Goal: Find specific page/section: Find specific page/section

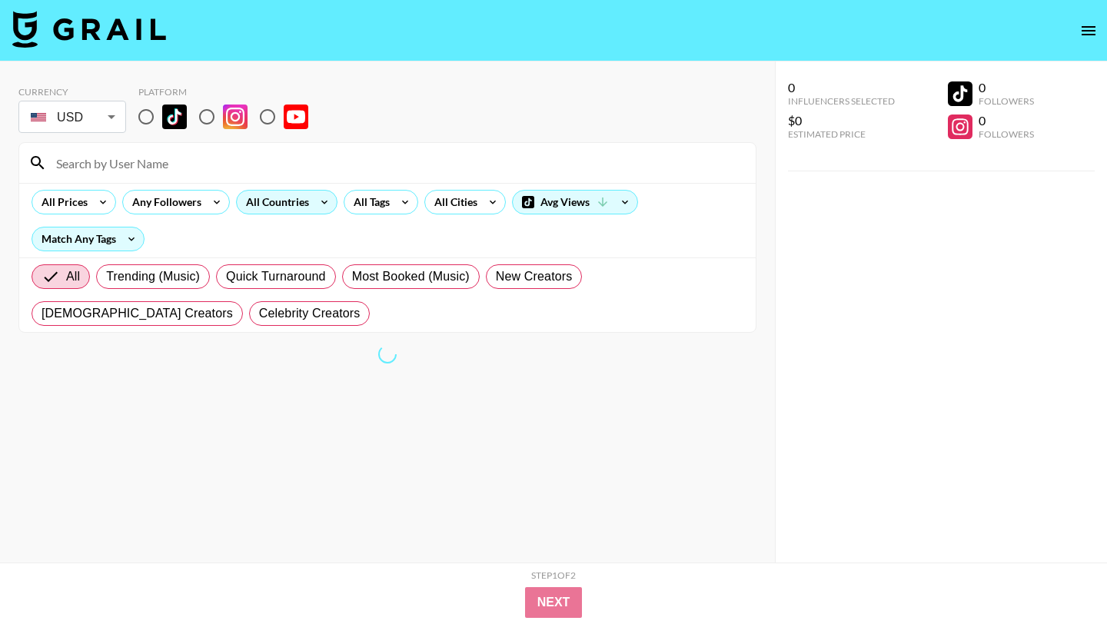
click at [307, 206] on div "All Countries" at bounding box center [274, 202] width 75 height 23
click at [329, 158] on div at bounding box center [553, 312] width 1107 height 624
click at [354, 104] on div at bounding box center [553, 312] width 1107 height 624
click at [322, 215] on div "All Prices Any Followers All Countries All Tags All Cities Avg Views Match Any …" at bounding box center [387, 220] width 737 height 75
click at [320, 211] on icon at bounding box center [324, 202] width 25 height 23
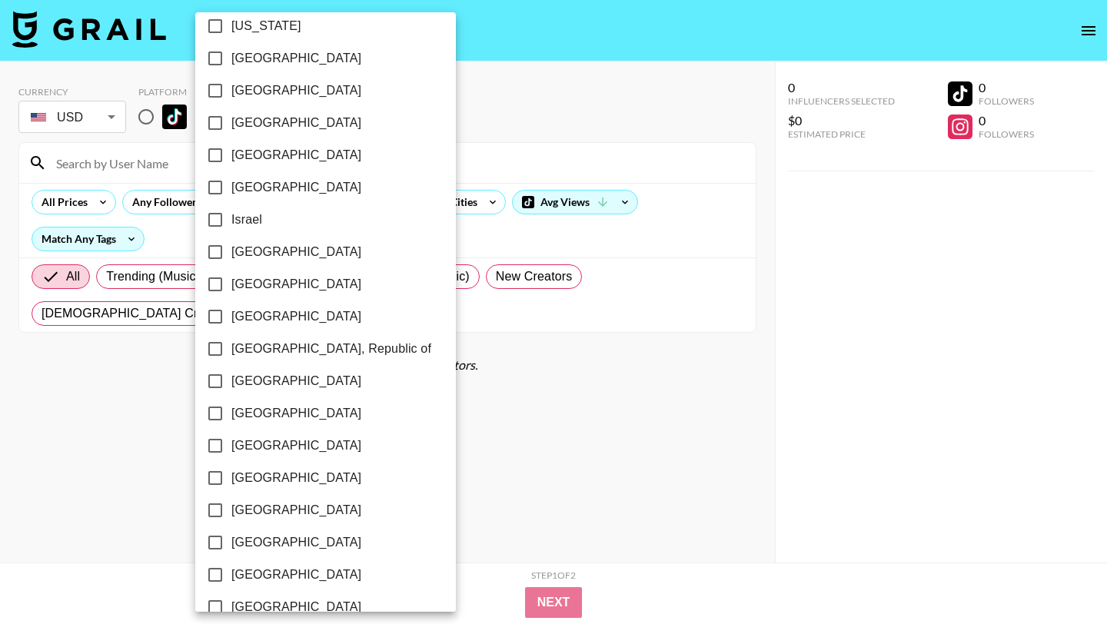
scroll to position [1169, 0]
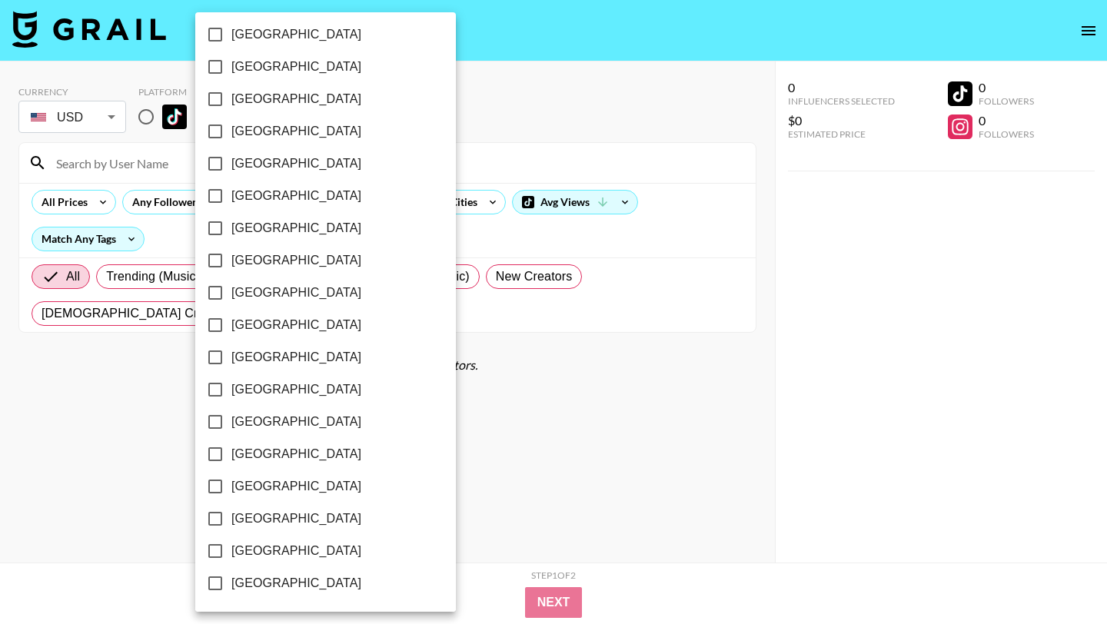
click at [214, 517] on input "[GEOGRAPHIC_DATA]" at bounding box center [215, 519] width 32 height 32
checkbox input "true"
click at [498, 128] on div at bounding box center [553, 312] width 1107 height 624
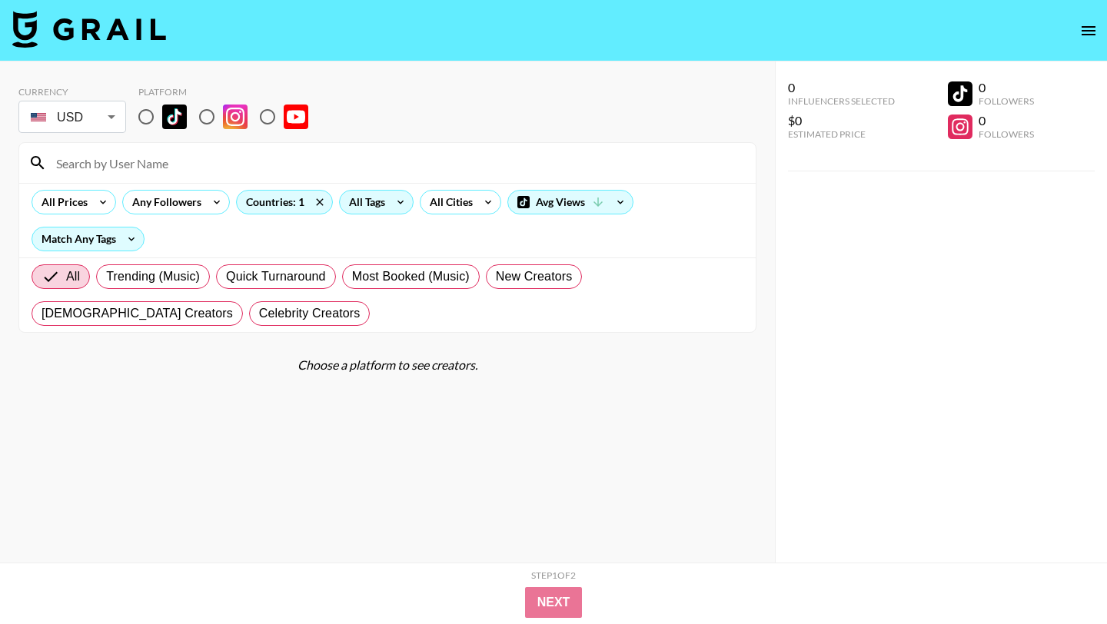
click at [363, 208] on div "All Tags" at bounding box center [364, 202] width 48 height 23
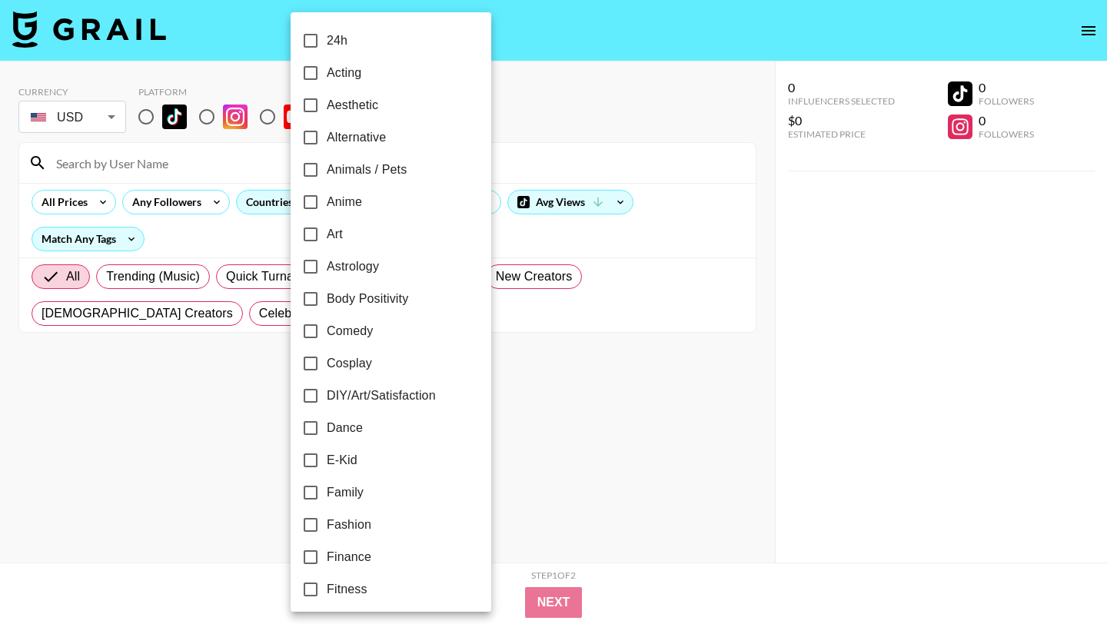
click at [309, 334] on input "Comedy" at bounding box center [311, 331] width 32 height 32
checkbox input "true"
click at [557, 438] on div at bounding box center [553, 312] width 1107 height 624
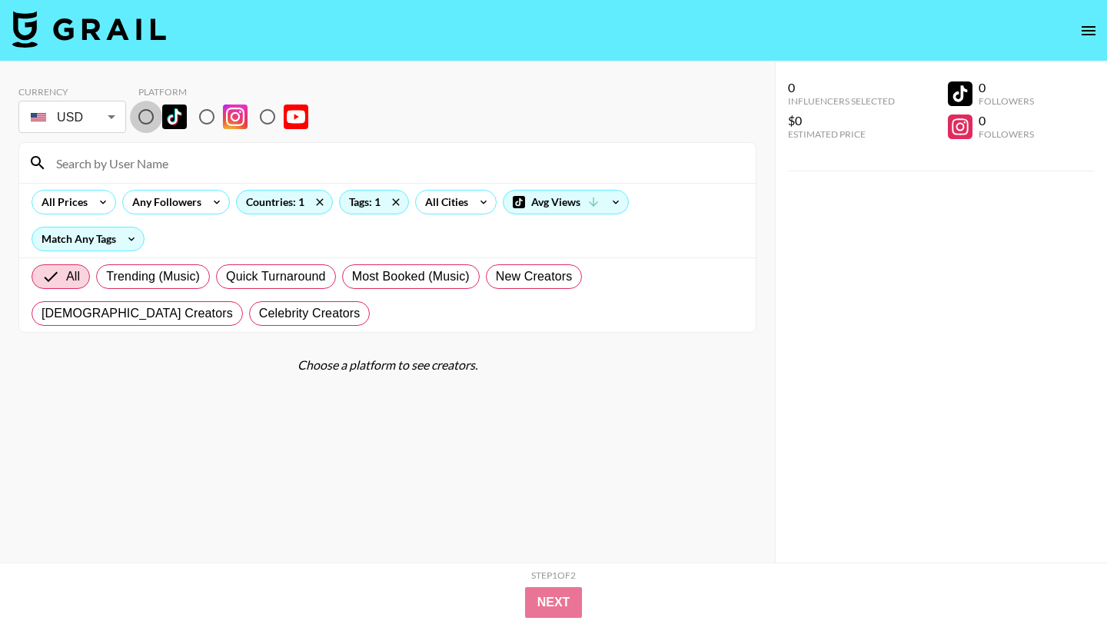
click at [142, 120] on input "radio" at bounding box center [146, 117] width 32 height 32
radio input "true"
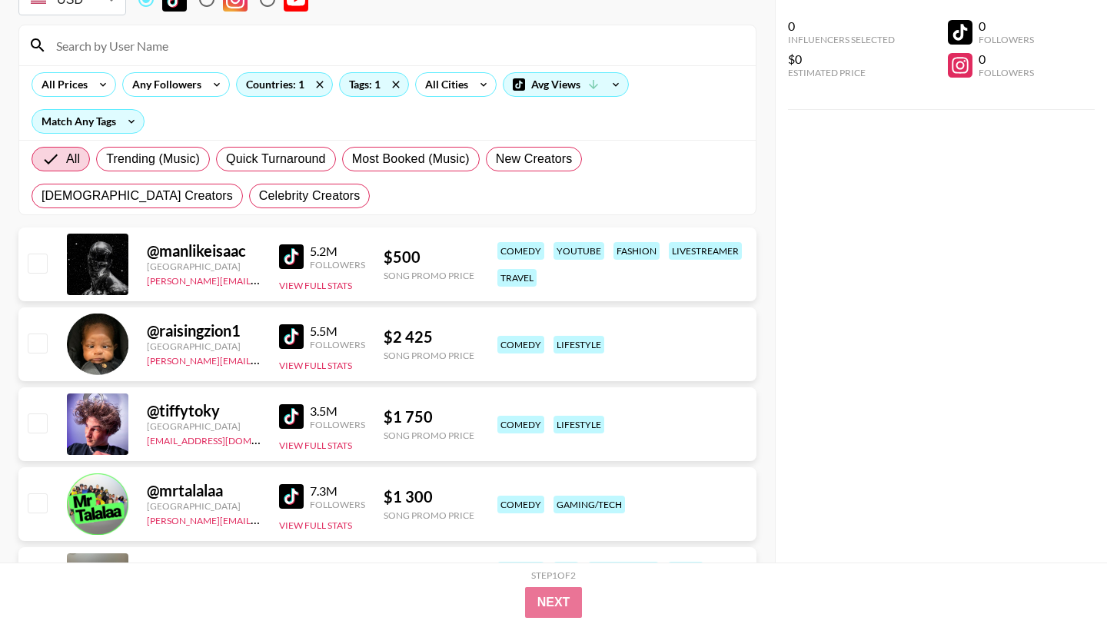
scroll to position [154, 0]
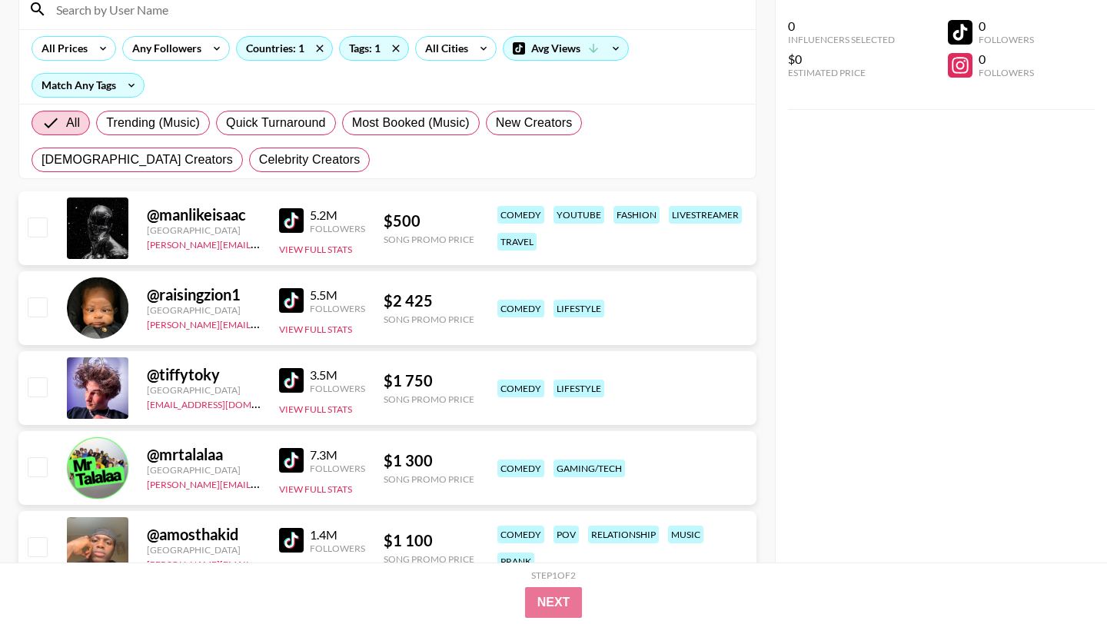
click at [296, 215] on img at bounding box center [291, 220] width 25 height 25
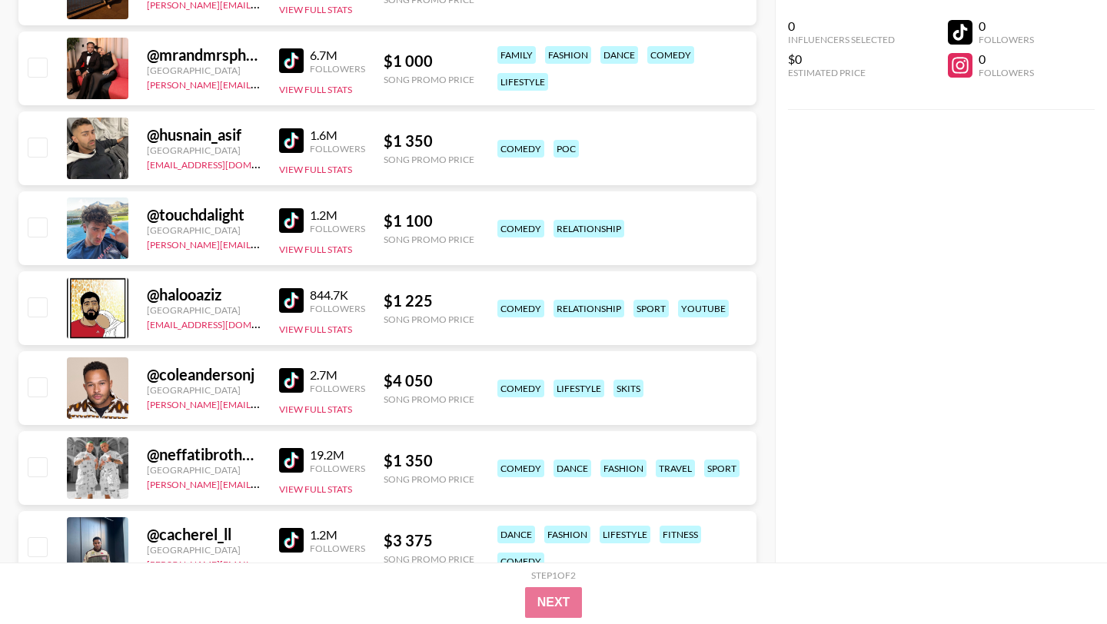
scroll to position [798, 0]
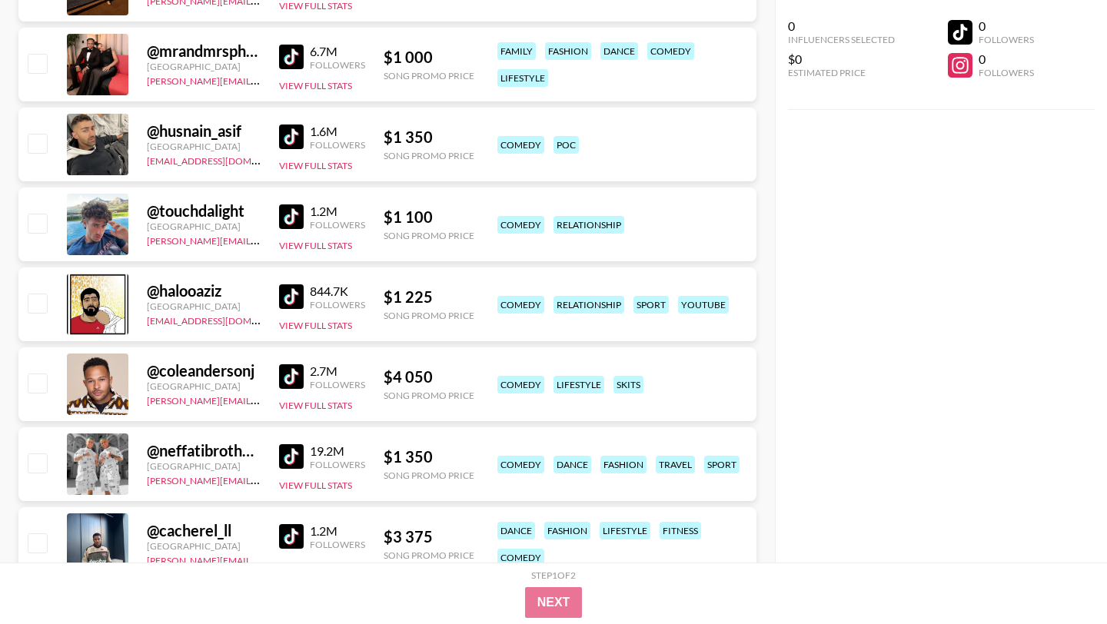
click at [292, 205] on img at bounding box center [291, 217] width 25 height 25
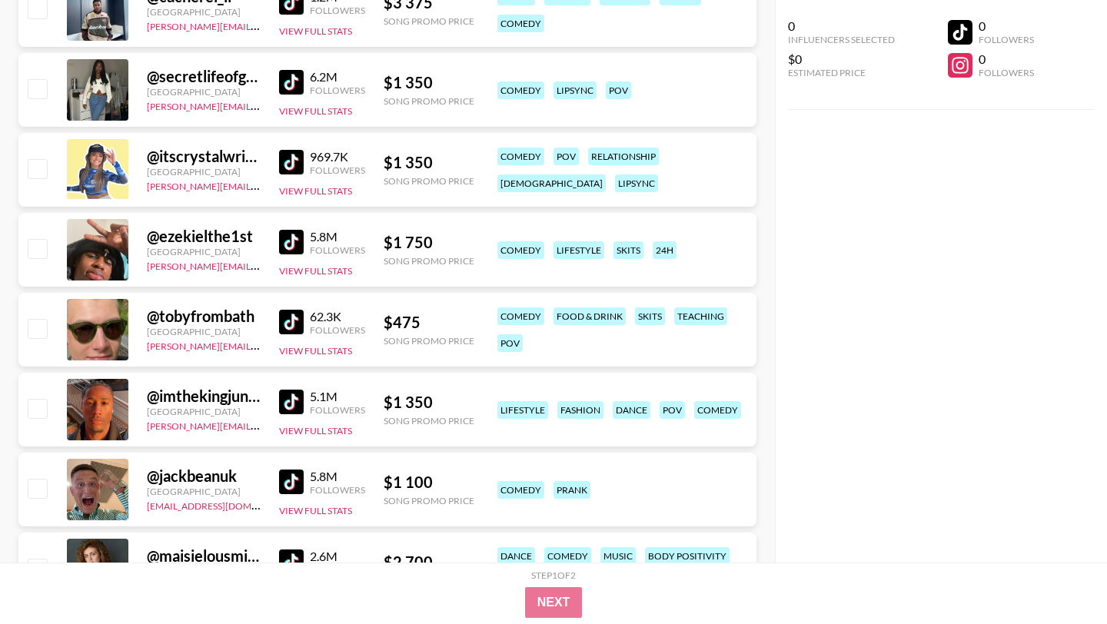
scroll to position [1347, 0]
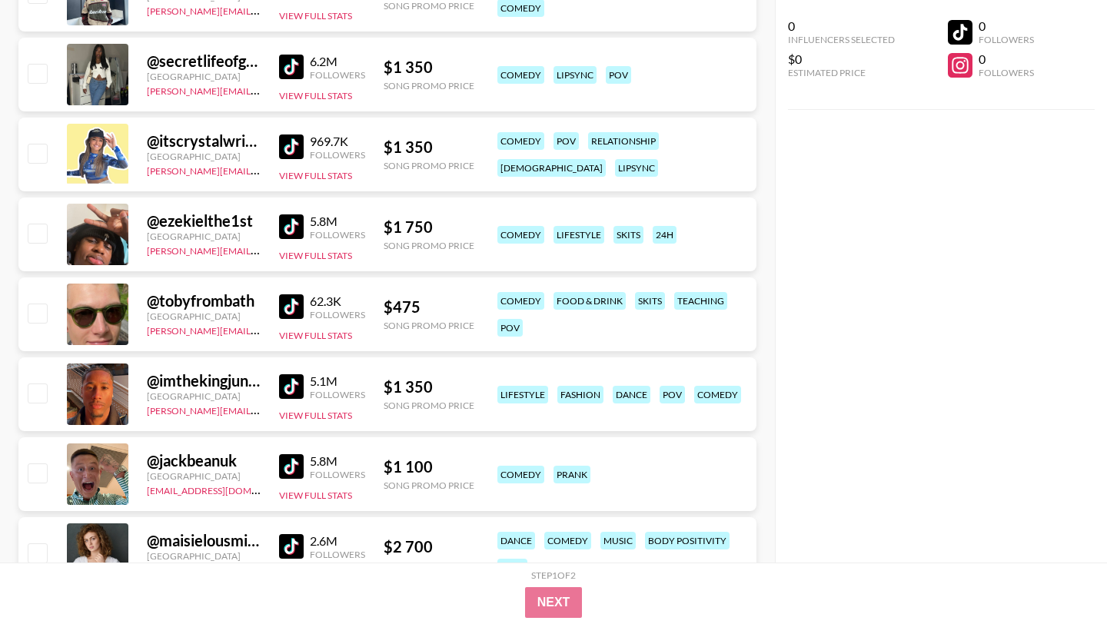
click at [295, 310] on img at bounding box center [291, 307] width 25 height 25
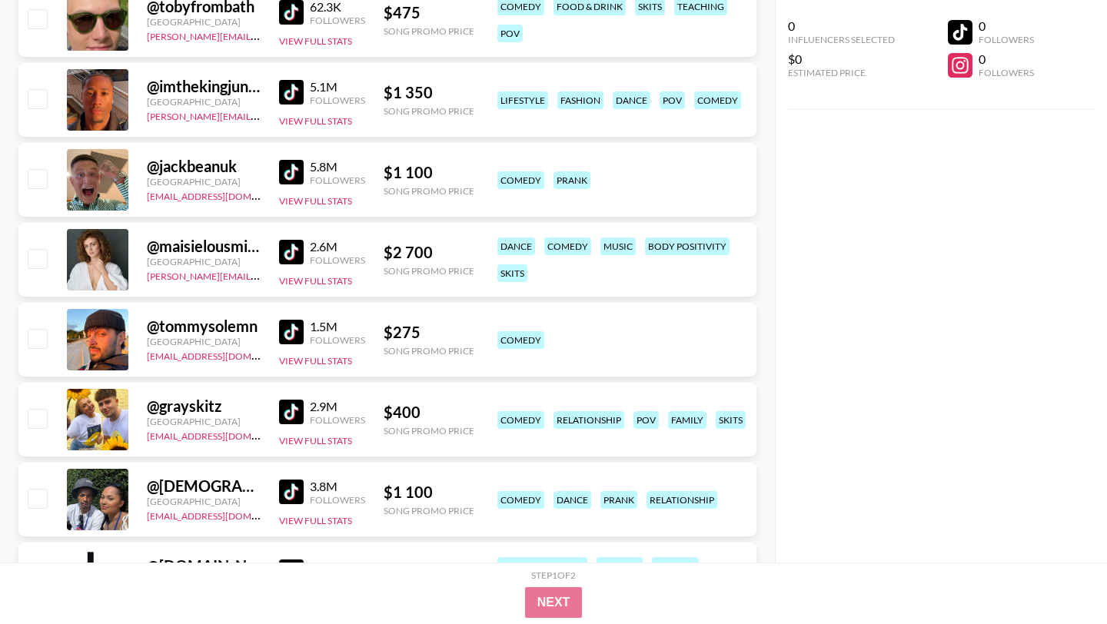
scroll to position [1739, 0]
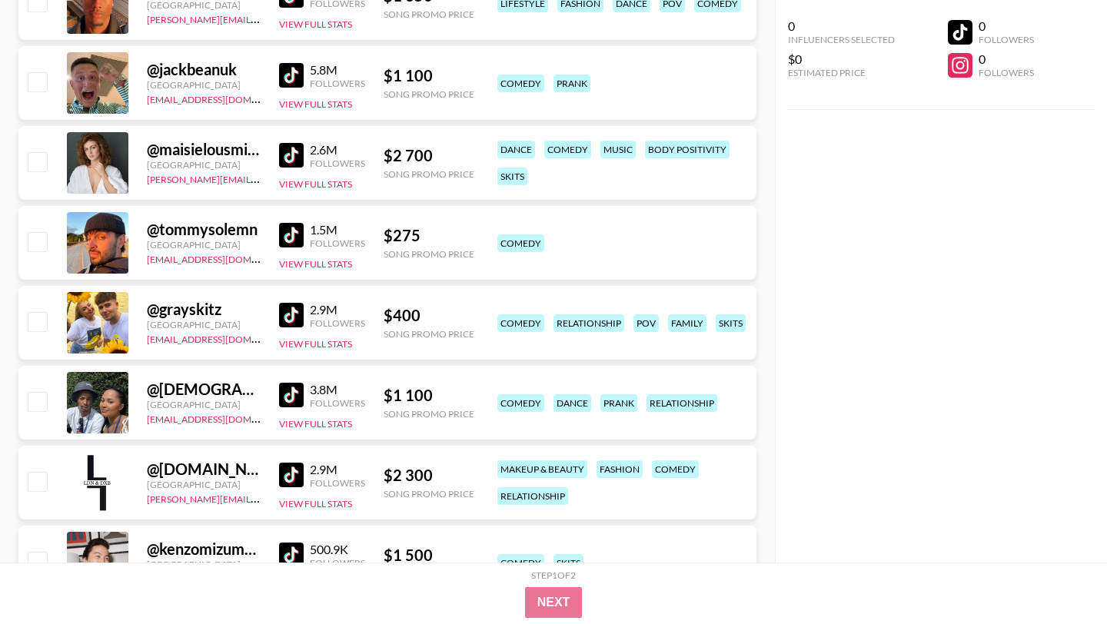
click at [293, 315] on img at bounding box center [291, 315] width 25 height 25
click at [301, 239] on img at bounding box center [291, 235] width 25 height 25
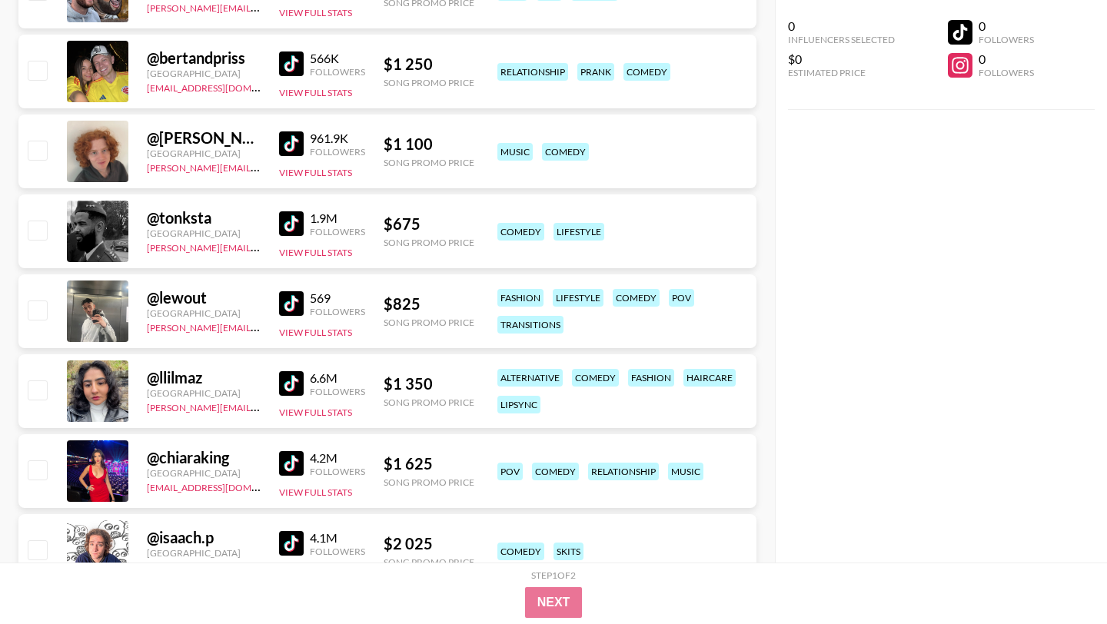
scroll to position [2396, 0]
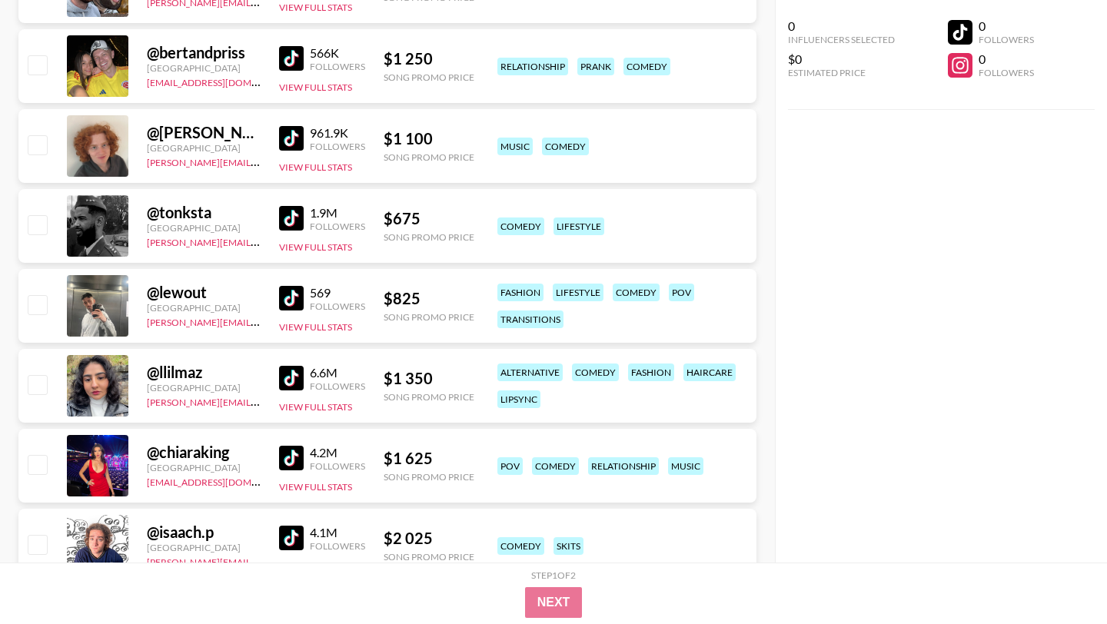
click at [295, 304] on img at bounding box center [291, 298] width 25 height 25
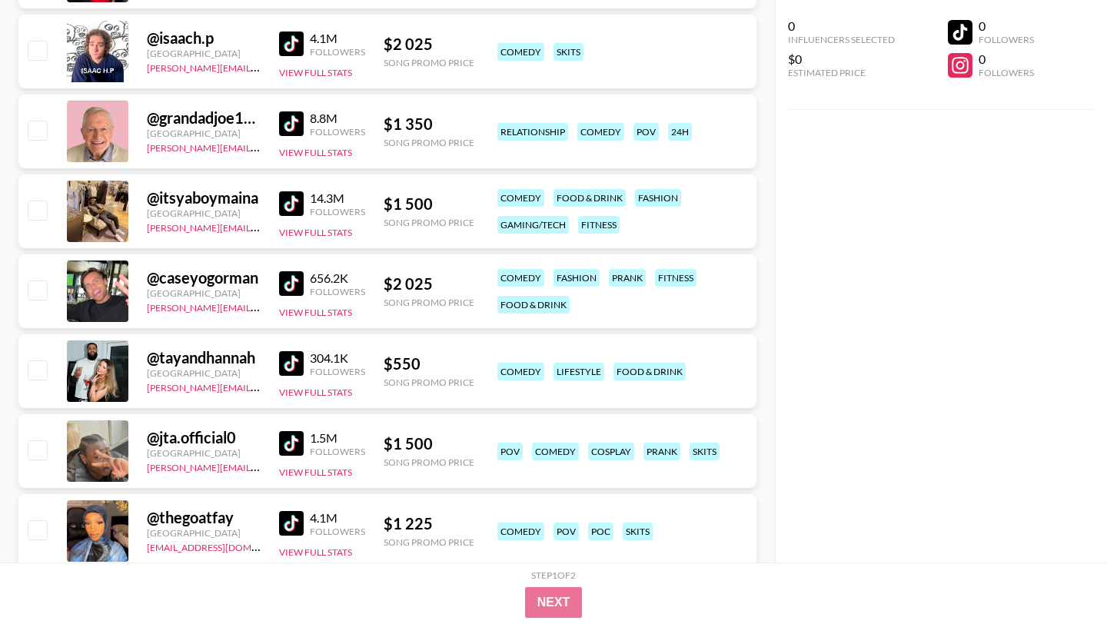
scroll to position [2892, 0]
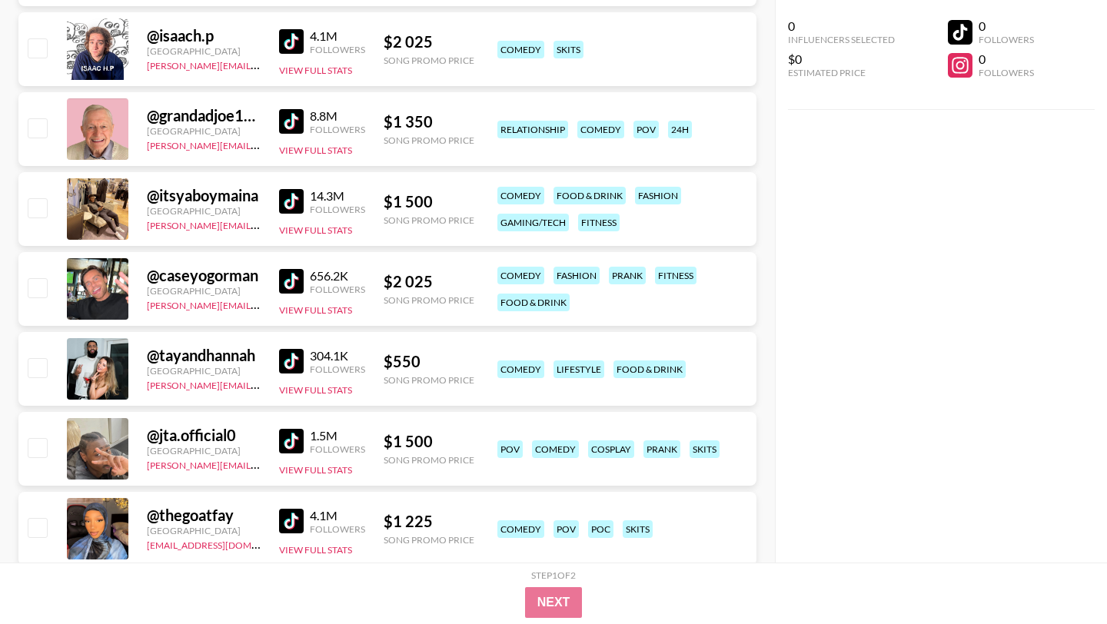
click at [297, 125] on img at bounding box center [291, 121] width 25 height 25
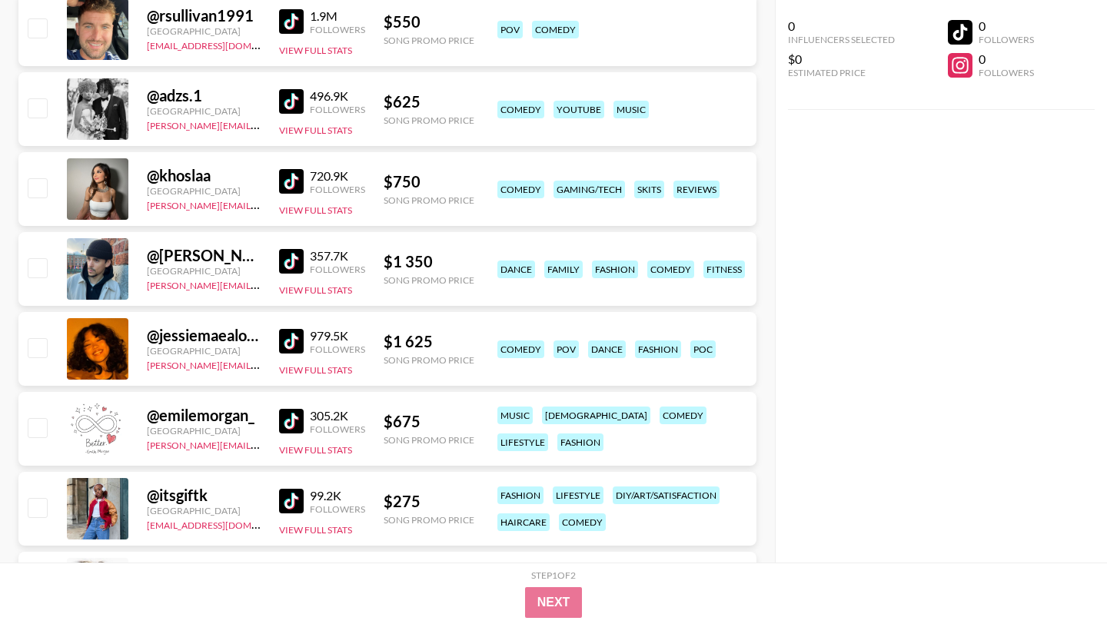
scroll to position [5202, 0]
